Goal: Communication & Community: Answer question/provide support

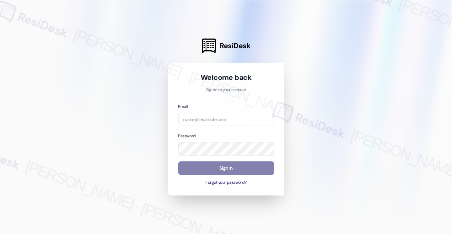
click at [0, 234] on com-1password-button at bounding box center [0, 234] width 0 height 0
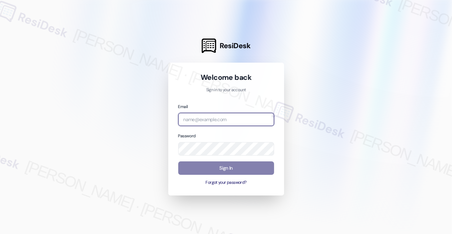
click at [229, 115] on input "email" at bounding box center [226, 119] width 96 height 13
type input "automated-surveys-rose_life-[PERSON_NAME].[PERSON_NAME]@rose_[DOMAIN_NAME]"
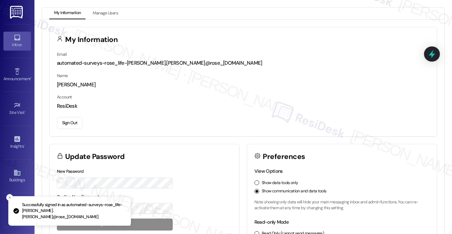
click at [14, 40] on icon at bounding box center [17, 38] width 6 height 6
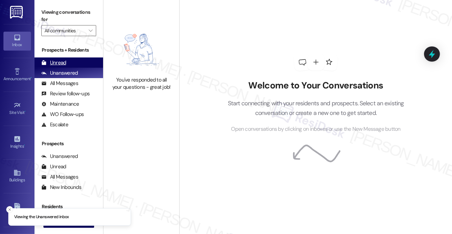
click at [55, 62] on div "Unread" at bounding box center [53, 62] width 25 height 7
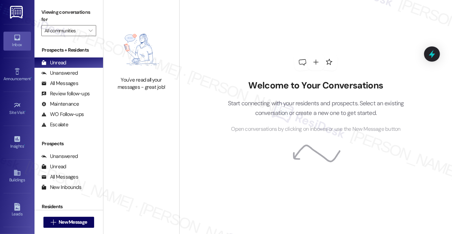
click at [53, 7] on label "Viewing conversations for" at bounding box center [68, 16] width 55 height 18
click at [43, 12] on label "Viewing conversations for" at bounding box center [68, 16] width 55 height 18
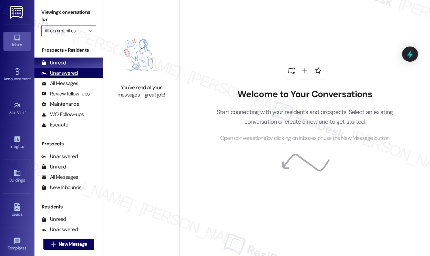
click at [68, 73] on div "Unanswered" at bounding box center [59, 73] width 37 height 7
